Goal: Transaction & Acquisition: Purchase product/service

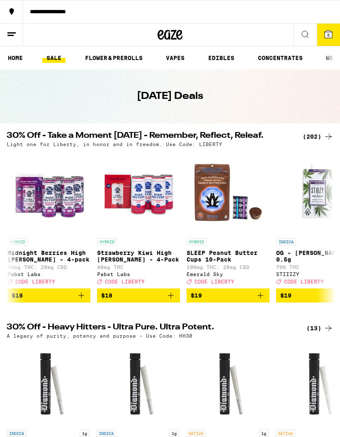
scroll to position [0, 5838]
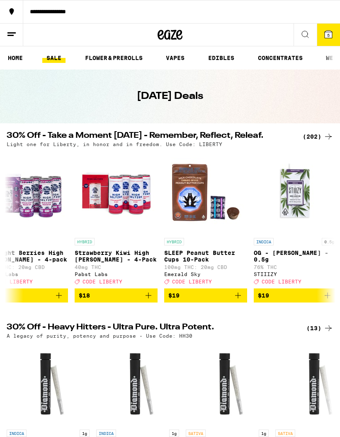
click at [269, 270] on p "76% THC" at bounding box center [295, 267] width 83 height 5
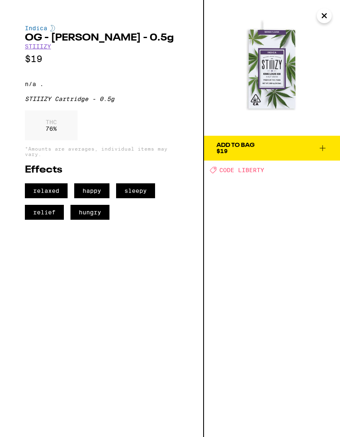
click at [329, 9] on img at bounding box center [272, 68] width 136 height 136
click at [328, 14] on button "Close" at bounding box center [323, 15] width 15 height 15
